Goal: Task Accomplishment & Management: Manage account settings

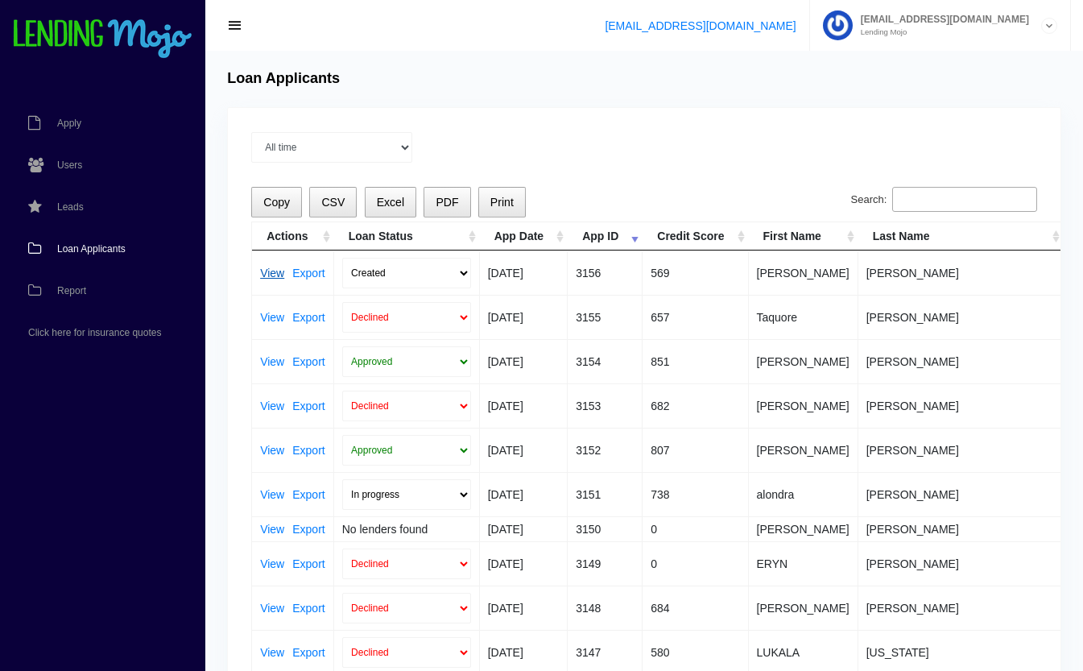
click at [270, 275] on link "View" at bounding box center [272, 272] width 24 height 11
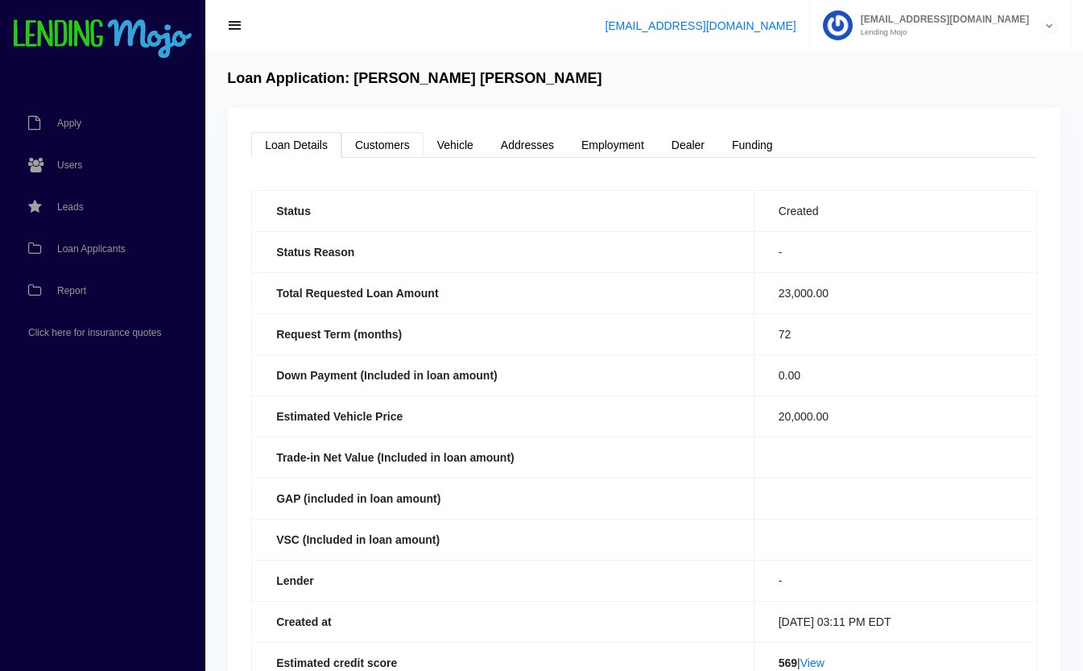
click at [395, 149] on link "Customers" at bounding box center [382, 145] width 82 height 26
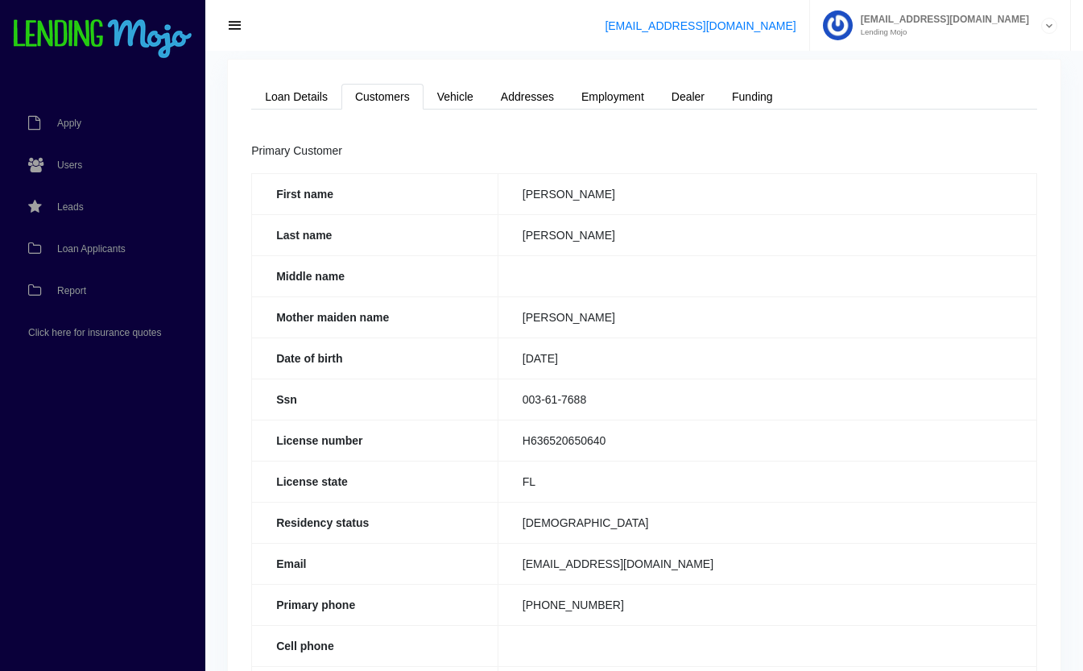
scroll to position [45, 0]
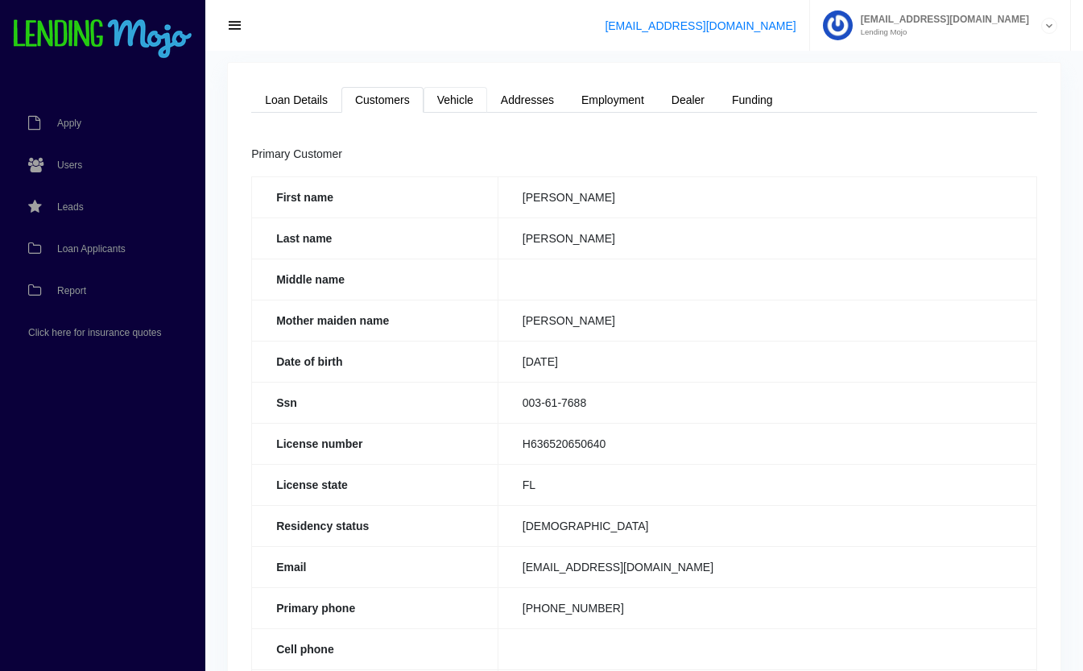
click at [458, 95] on link "Vehicle" at bounding box center [455, 100] width 64 height 26
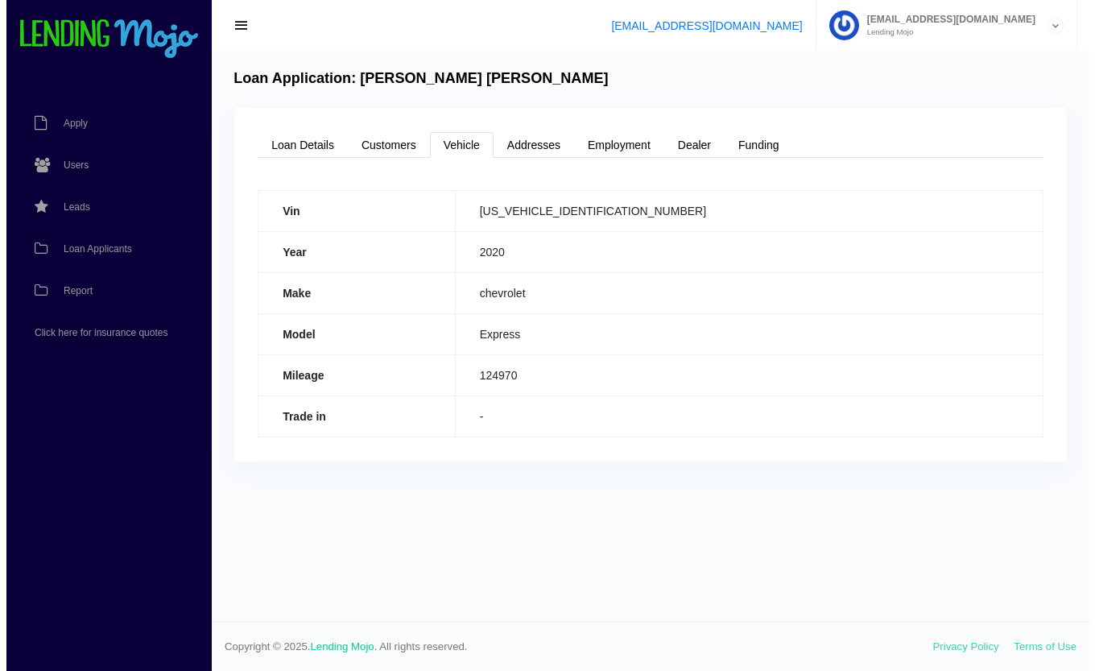
scroll to position [0, 0]
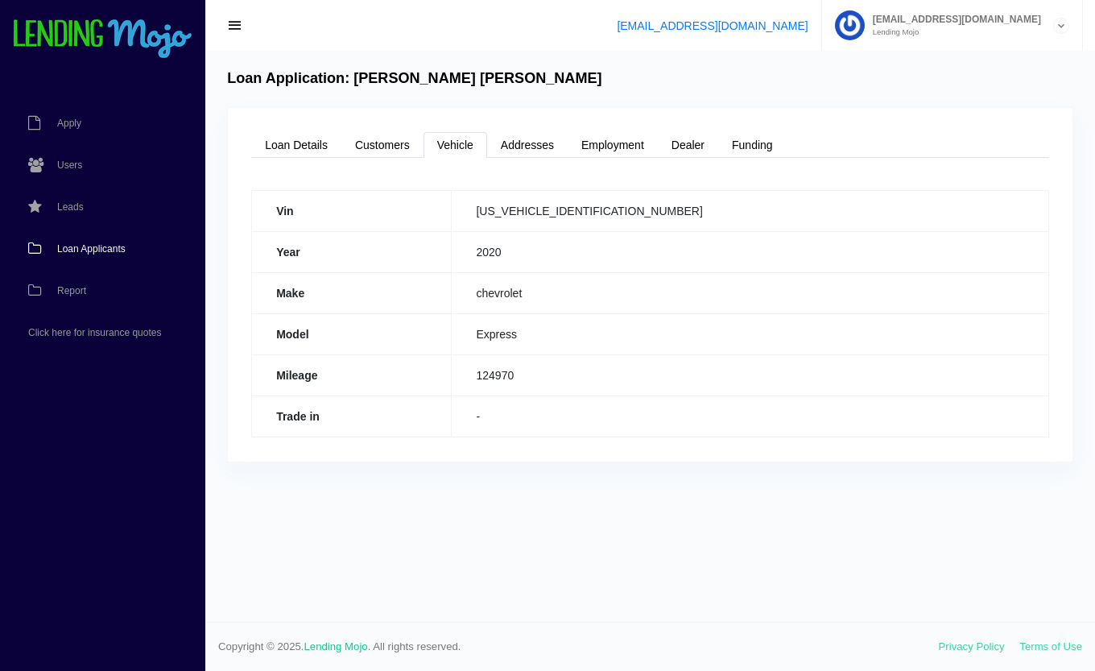
click at [114, 246] on span "Loan Applicants" at bounding box center [91, 249] width 68 height 10
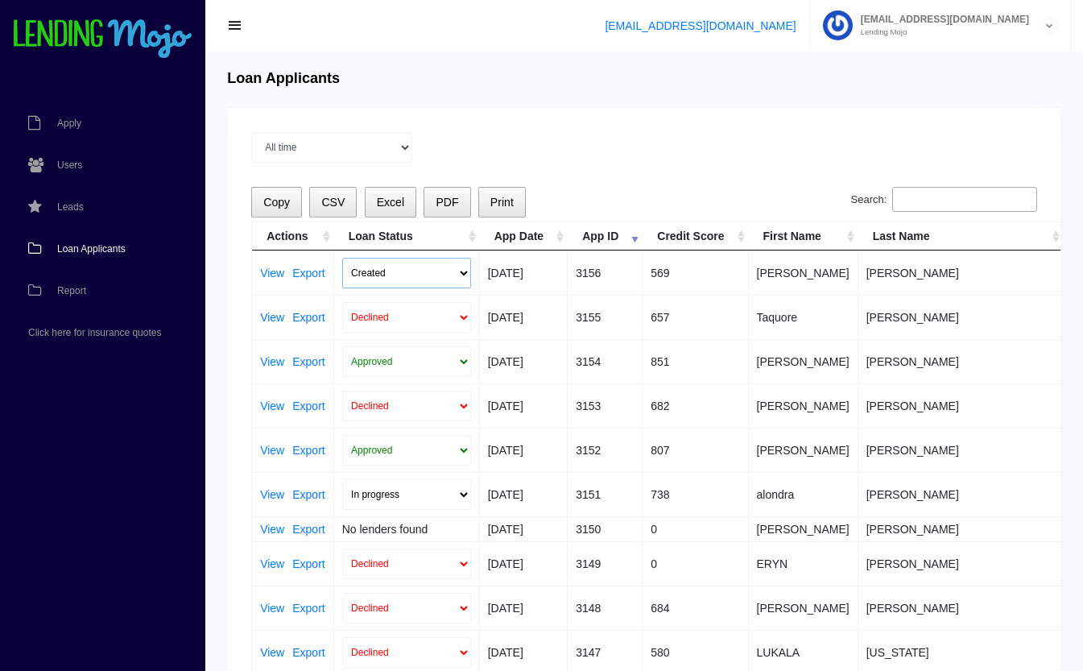
click at [382, 266] on select "Created Submitted" at bounding box center [406, 273] width 129 height 31
select select "submitted"
click at [342, 258] on select "Created Submitted" at bounding box center [406, 273] width 129 height 31
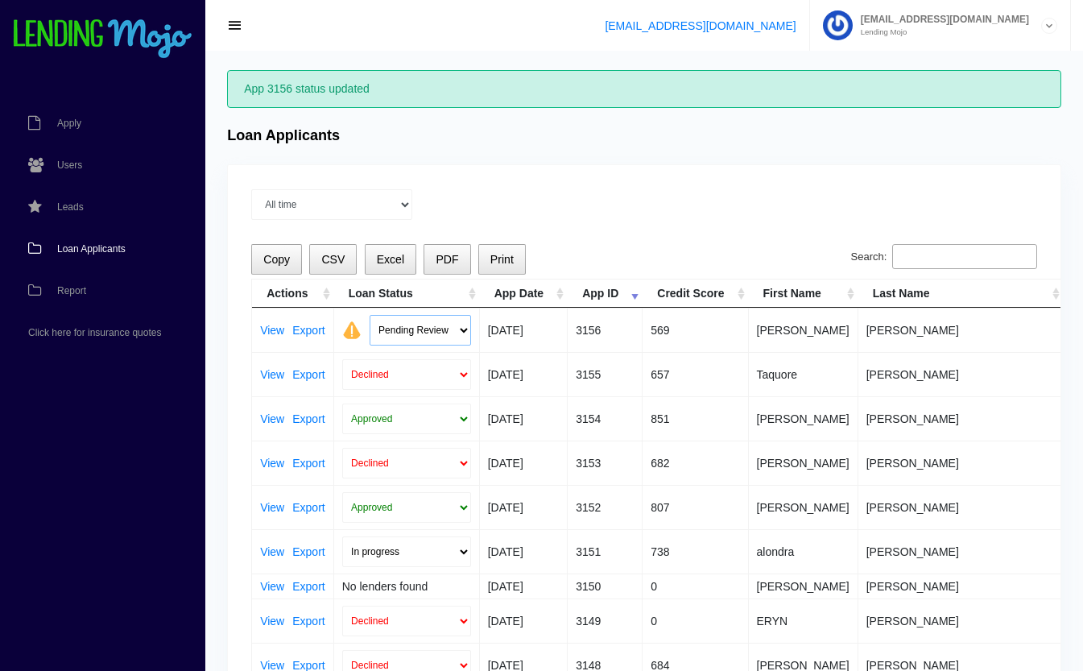
click at [401, 322] on select "Pending Review Approve Decline Unqualified" at bounding box center [420, 330] width 101 height 31
select select "declined"
click at [370, 315] on select "Pending Review Approve Decline Unqualified" at bounding box center [420, 330] width 101 height 31
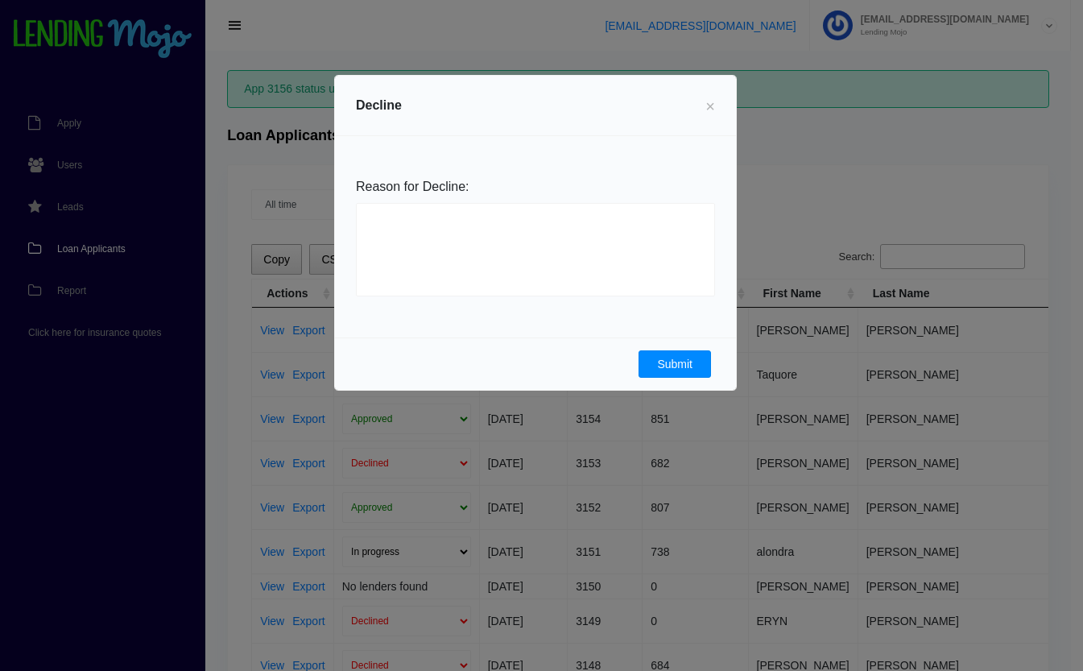
click at [668, 361] on button "Submit" at bounding box center [674, 363] width 72 height 27
